Goal: Complete application form

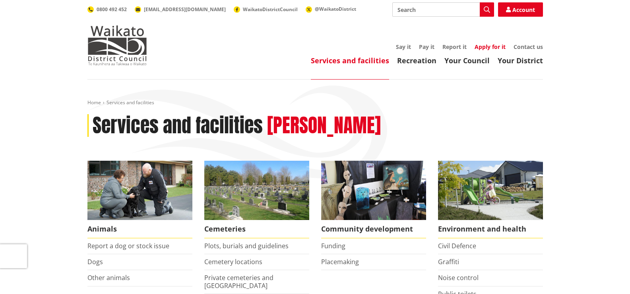
click at [485, 48] on link "Apply for it" at bounding box center [489, 47] width 31 height 8
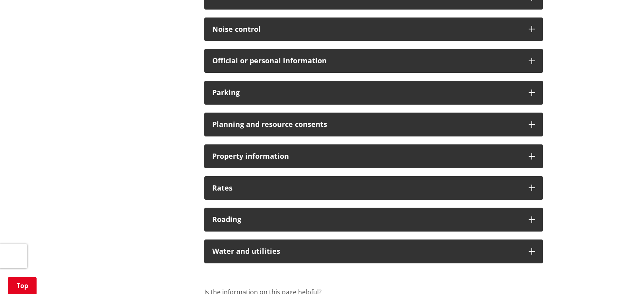
scroll to position [556, 0]
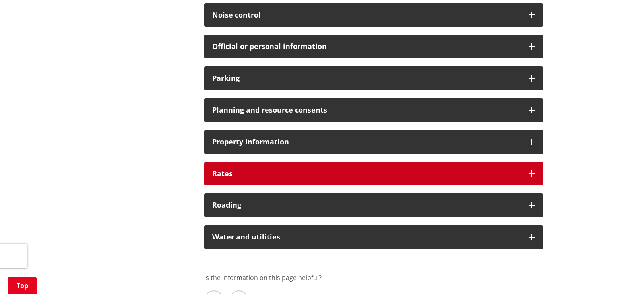
click at [528, 172] on icon at bounding box center [531, 173] width 6 height 6
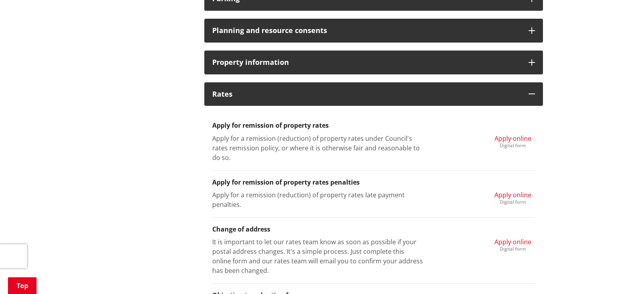
scroll to position [676, 0]
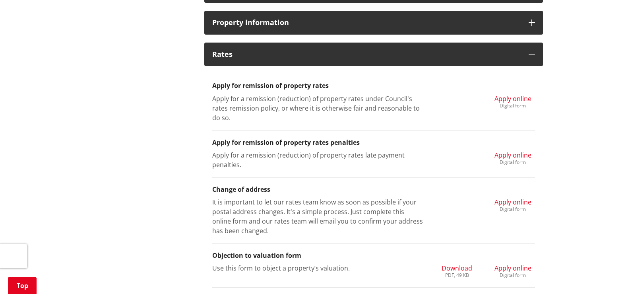
click at [505, 99] on span "Apply online" at bounding box center [512, 98] width 37 height 9
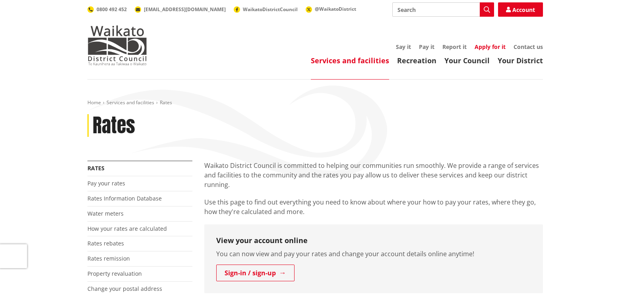
click at [494, 47] on link "Apply for it" at bounding box center [489, 47] width 31 height 8
